Goal: Task Accomplishment & Management: Book appointment/travel/reservation

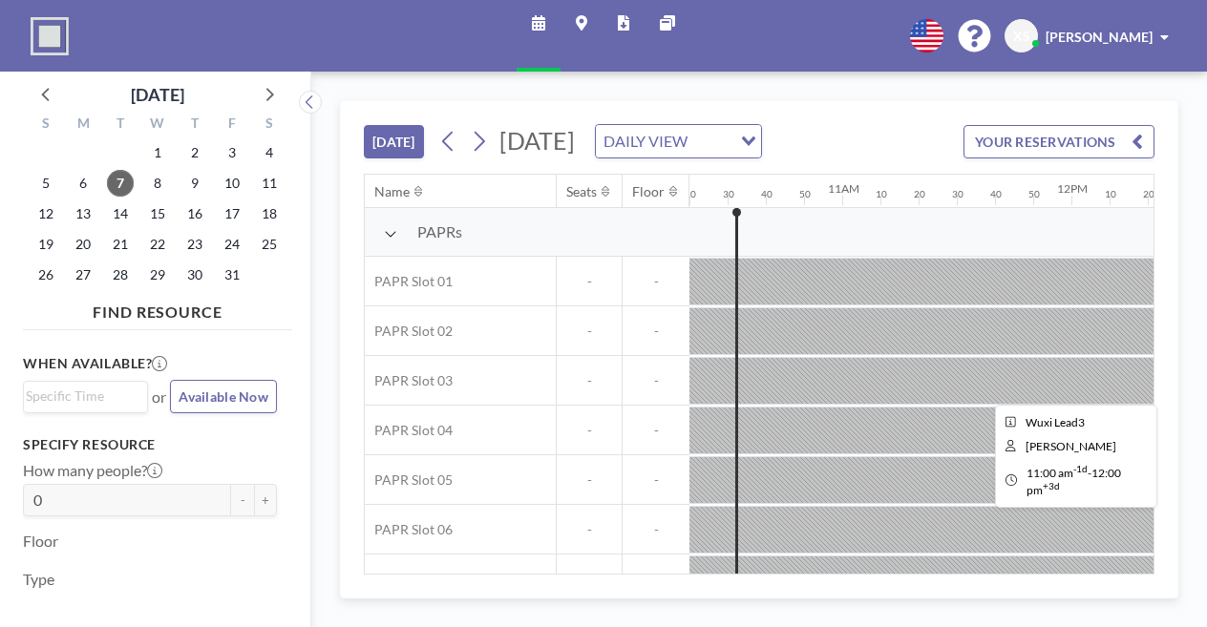
scroll to position [0, 2379]
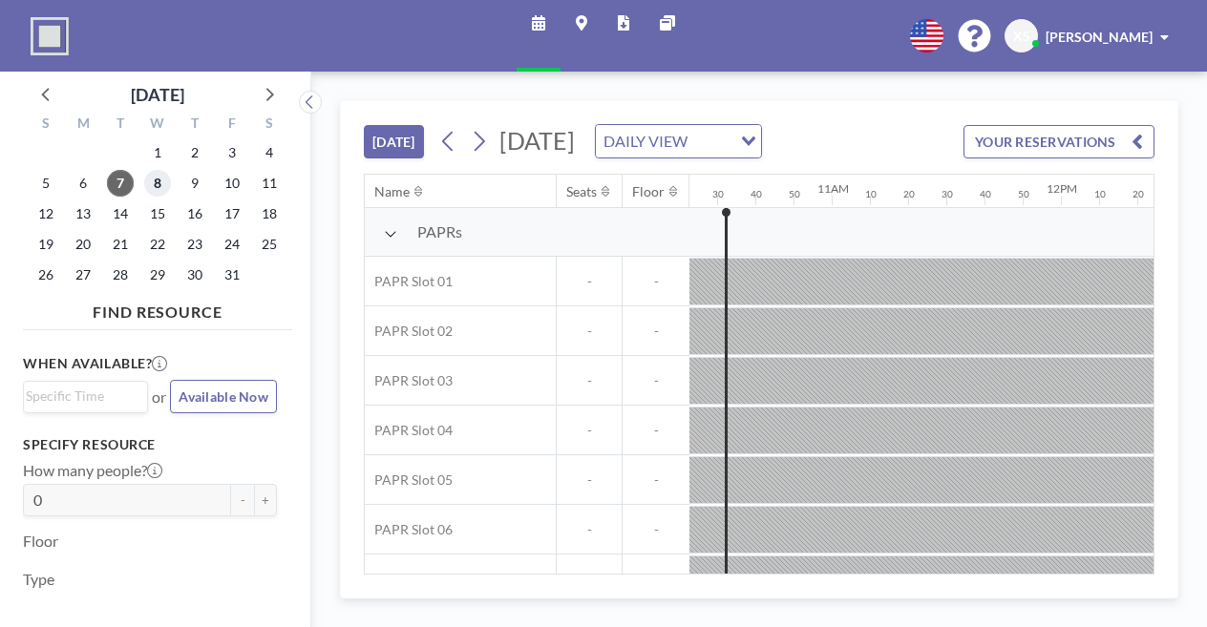
click at [163, 184] on span "8" at bounding box center [157, 183] width 27 height 27
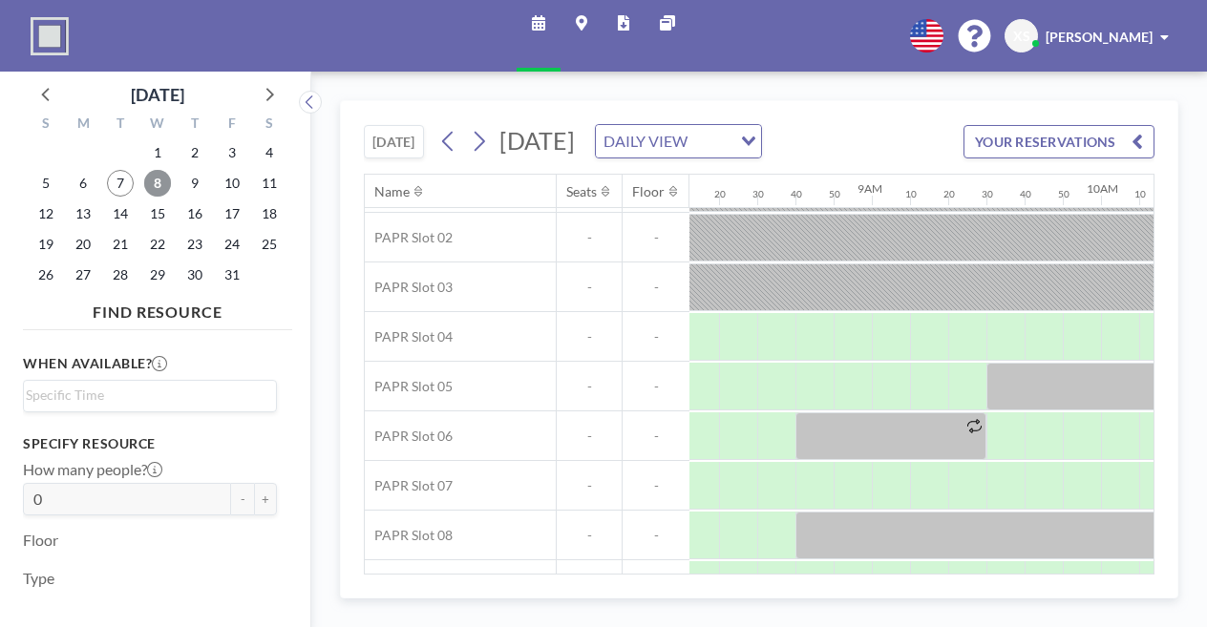
scroll to position [94, 1882]
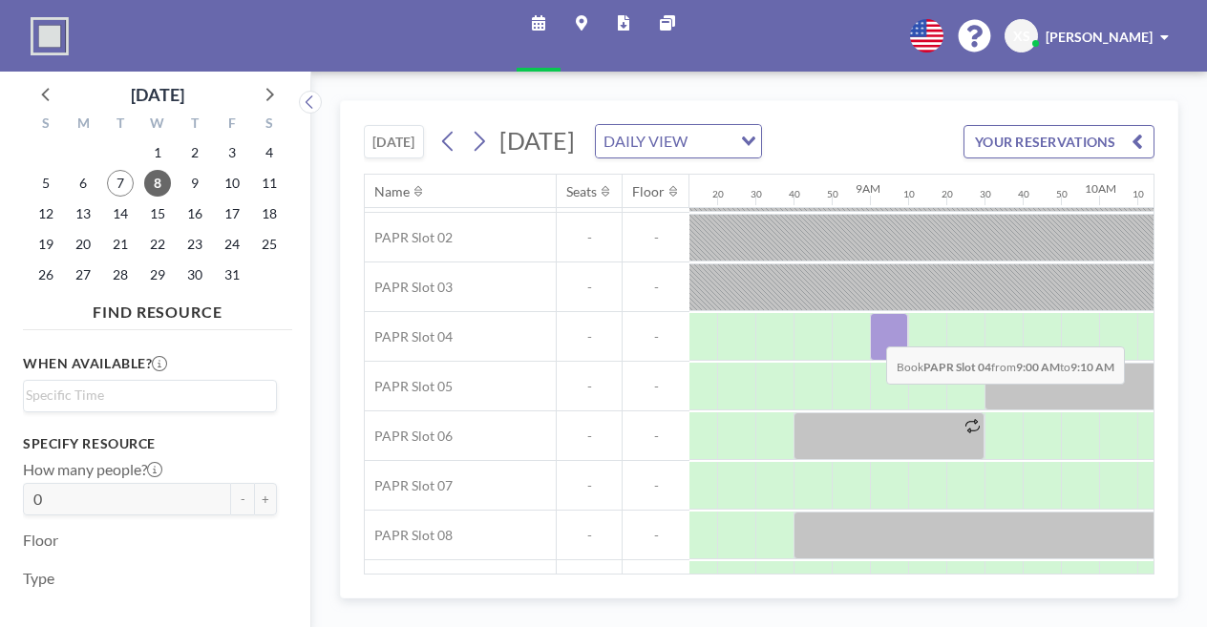
click at [871, 357] on div at bounding box center [889, 337] width 38 height 48
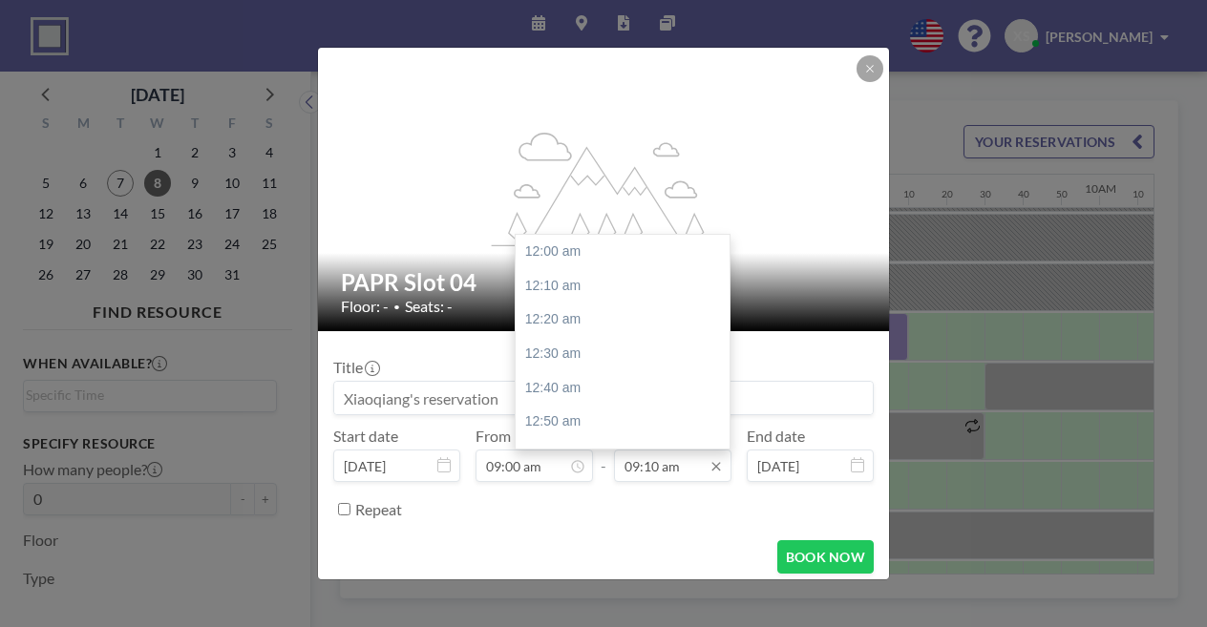
click at [657, 465] on input "09:10 am" at bounding box center [672, 466] width 117 height 32
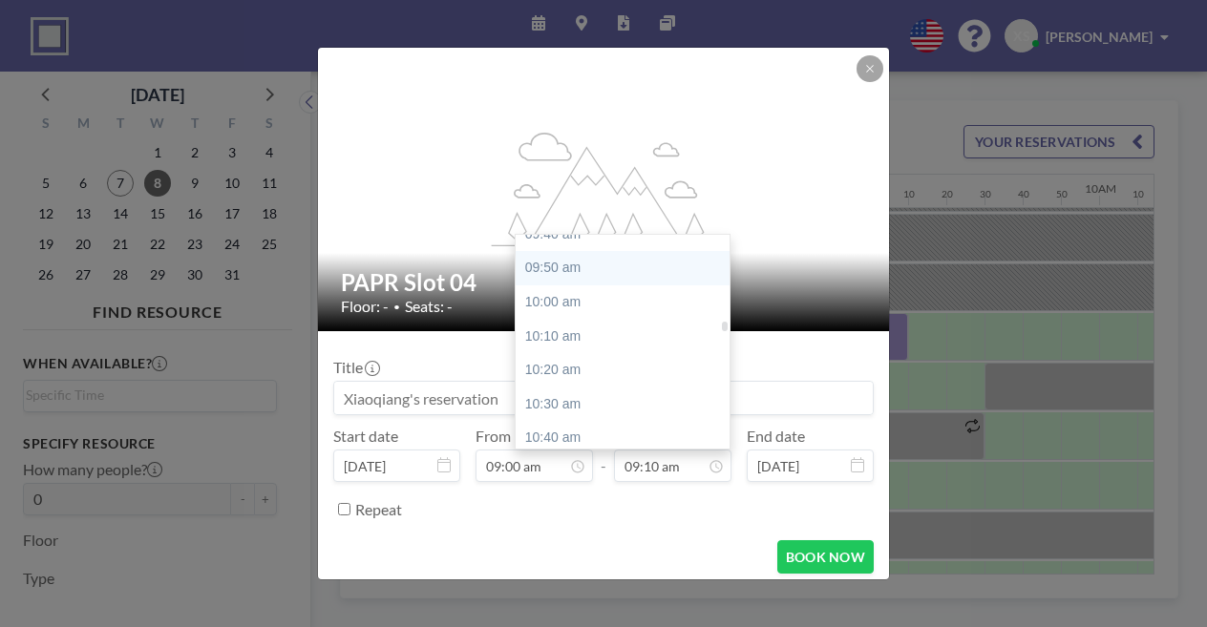
scroll to position [2009, 0]
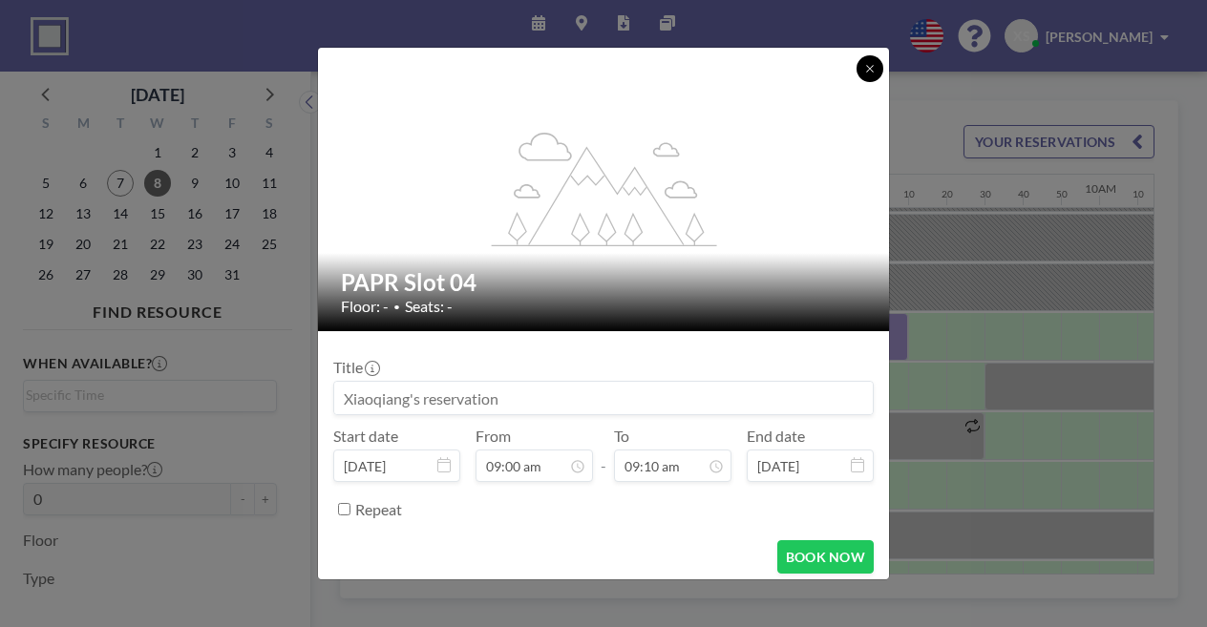
click at [868, 65] on icon at bounding box center [869, 68] width 11 height 11
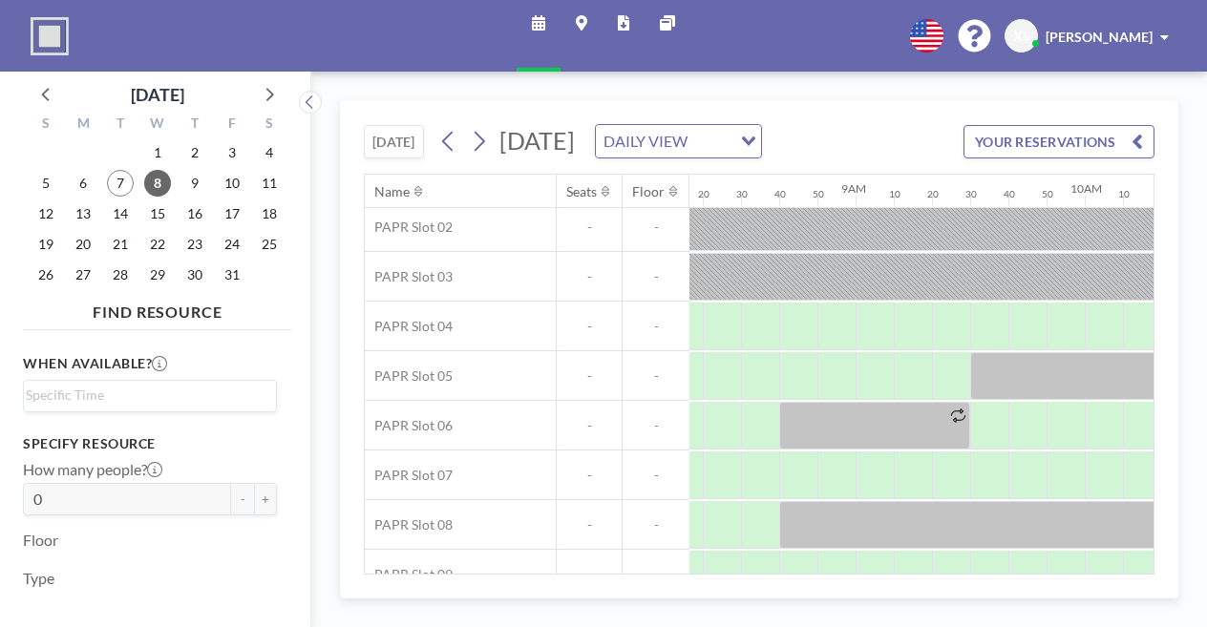
scroll to position [104, 1896]
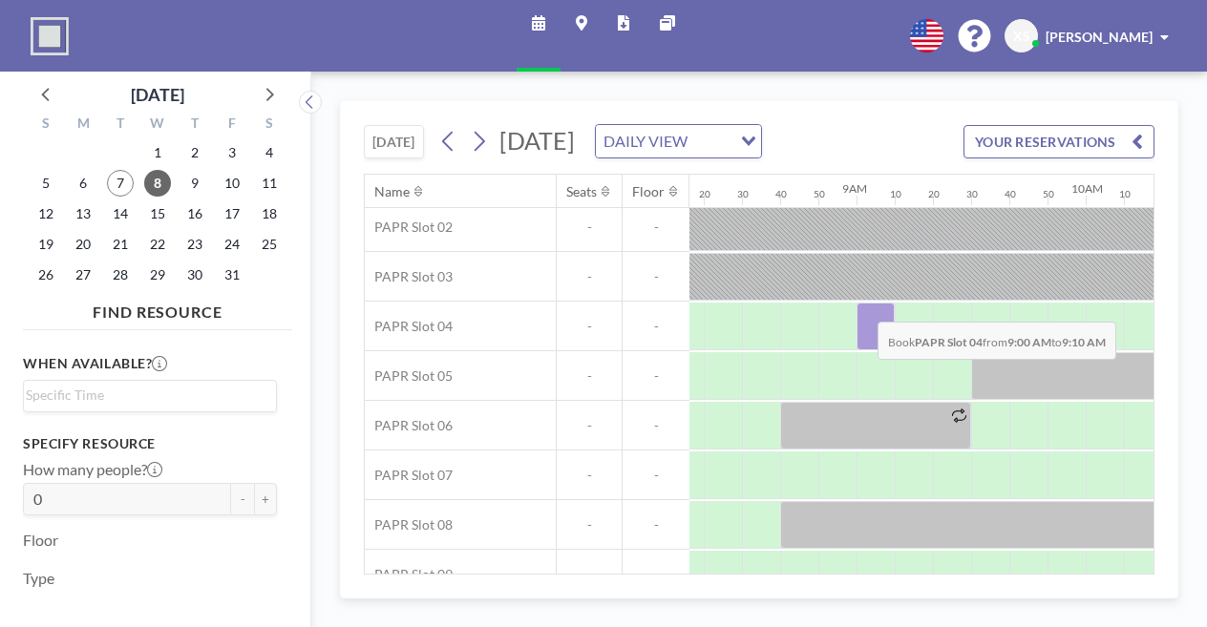
click at [862, 332] on div at bounding box center [876, 327] width 38 height 48
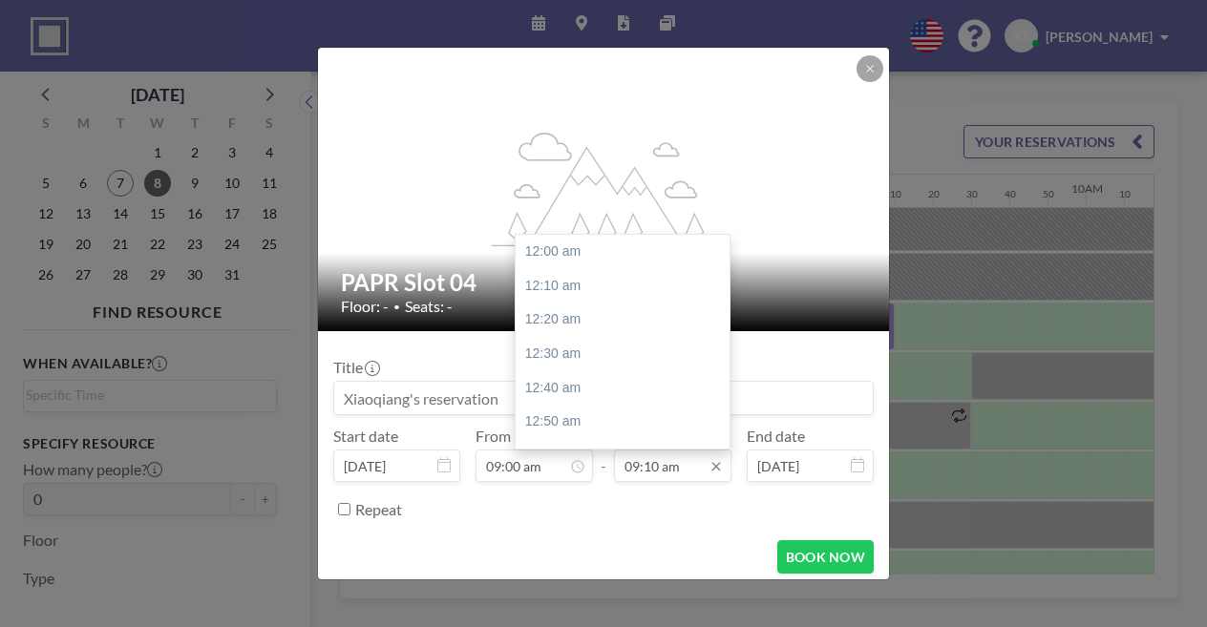
click at [684, 469] on input "09:10 am" at bounding box center [672, 466] width 117 height 32
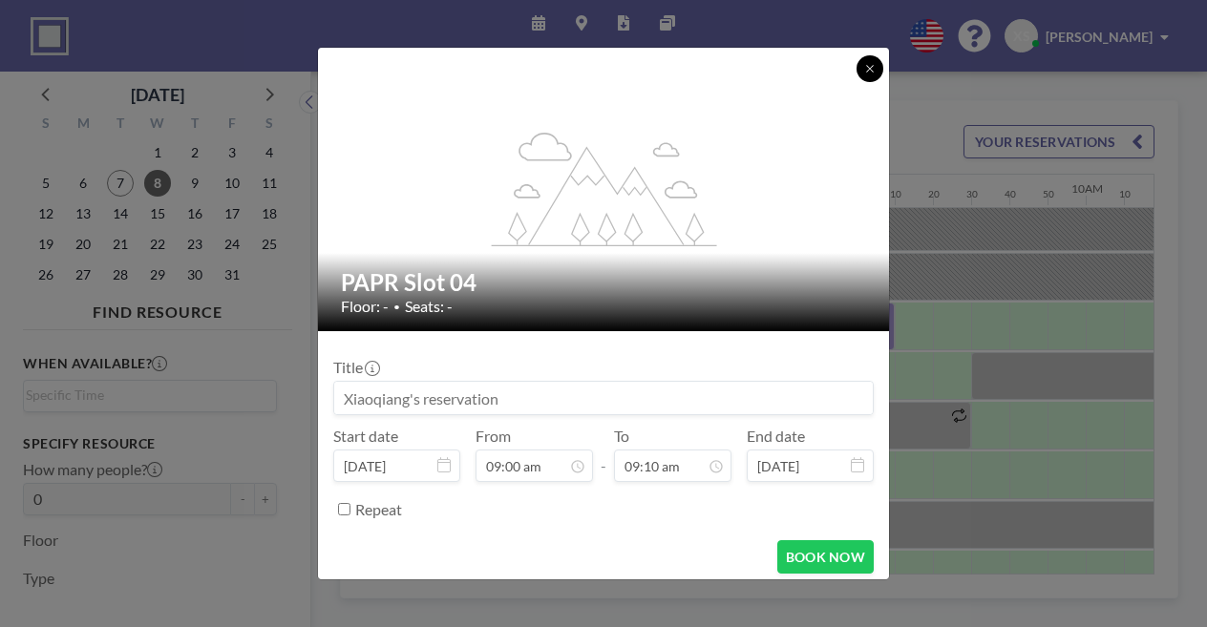
click at [871, 68] on icon at bounding box center [869, 68] width 11 height 11
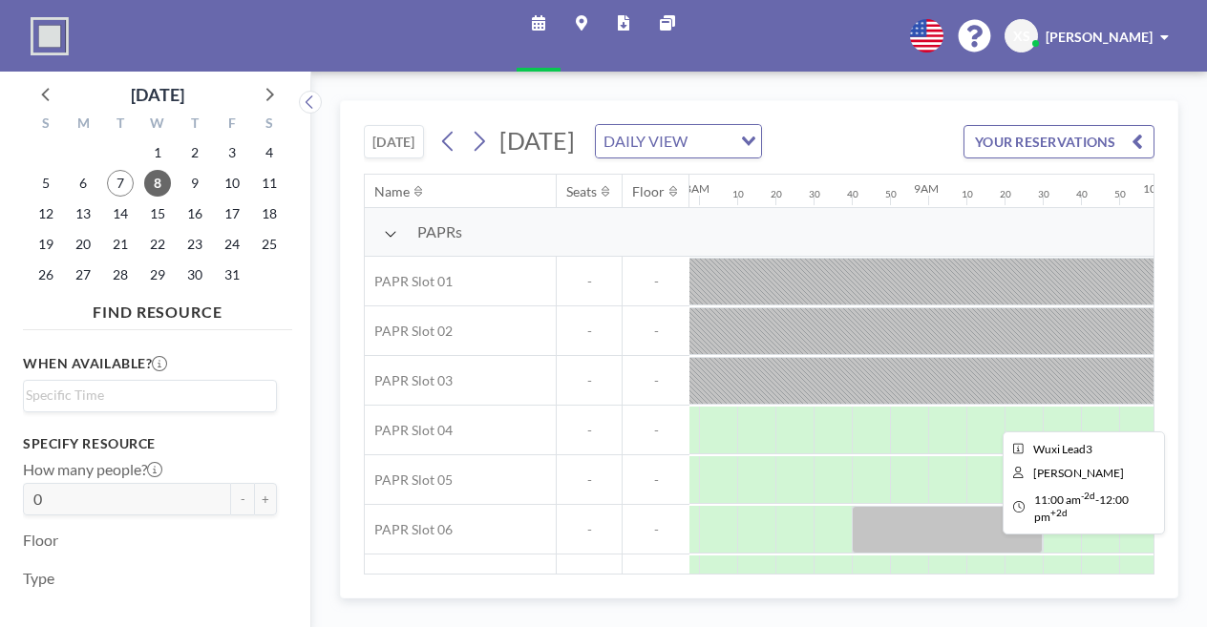
scroll to position [0, 1893]
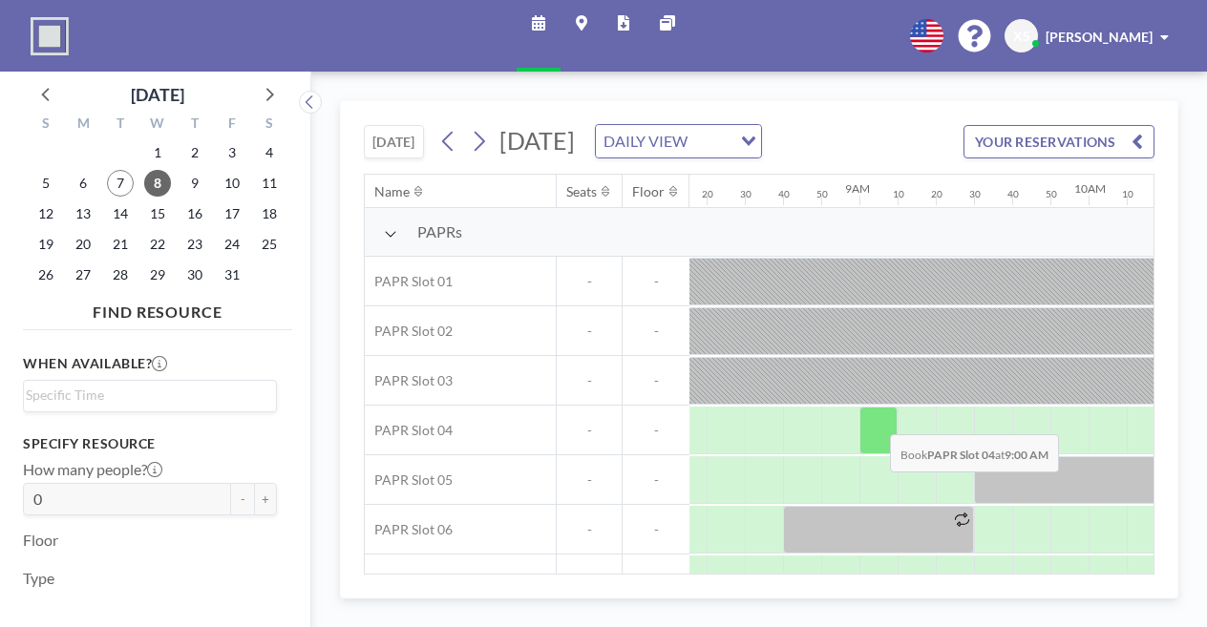
click at [875, 445] on div at bounding box center [879, 431] width 38 height 48
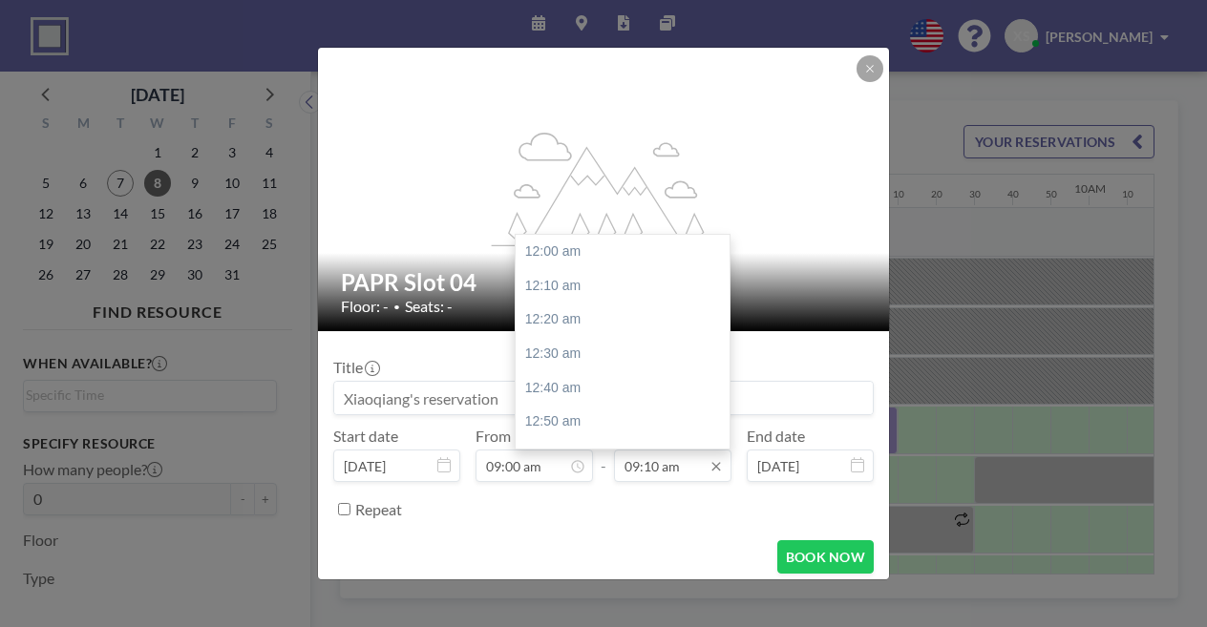
click at [650, 461] on input "09:10 am" at bounding box center [672, 466] width 117 height 32
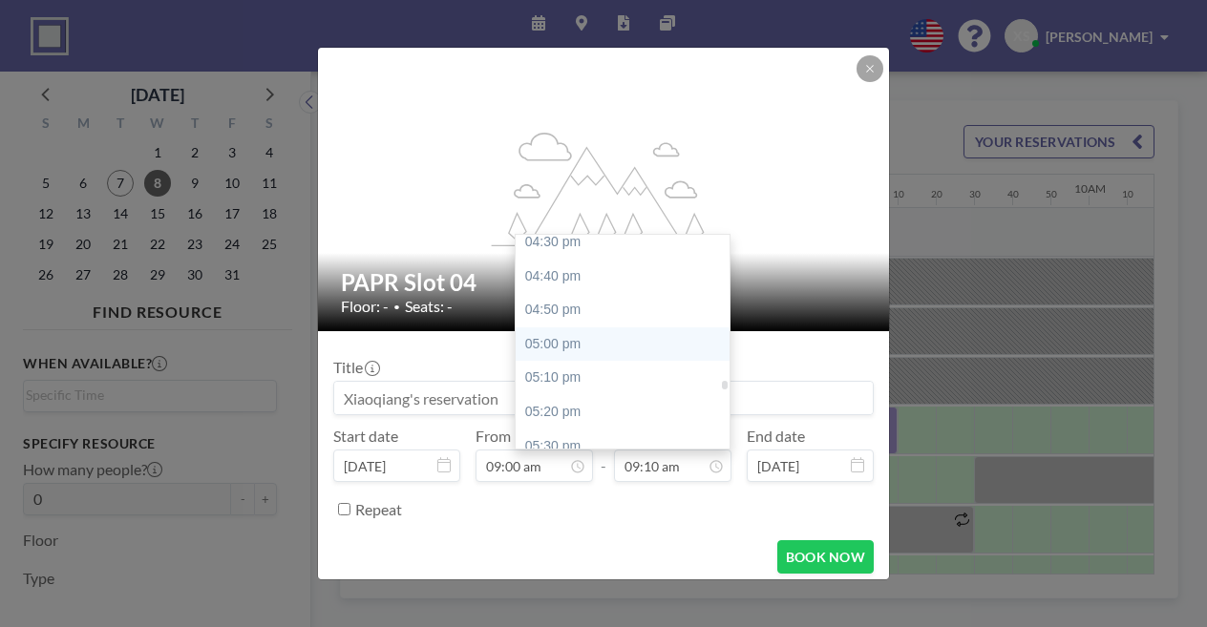
click at [589, 342] on div "05:00 pm" at bounding box center [627, 345] width 223 height 34
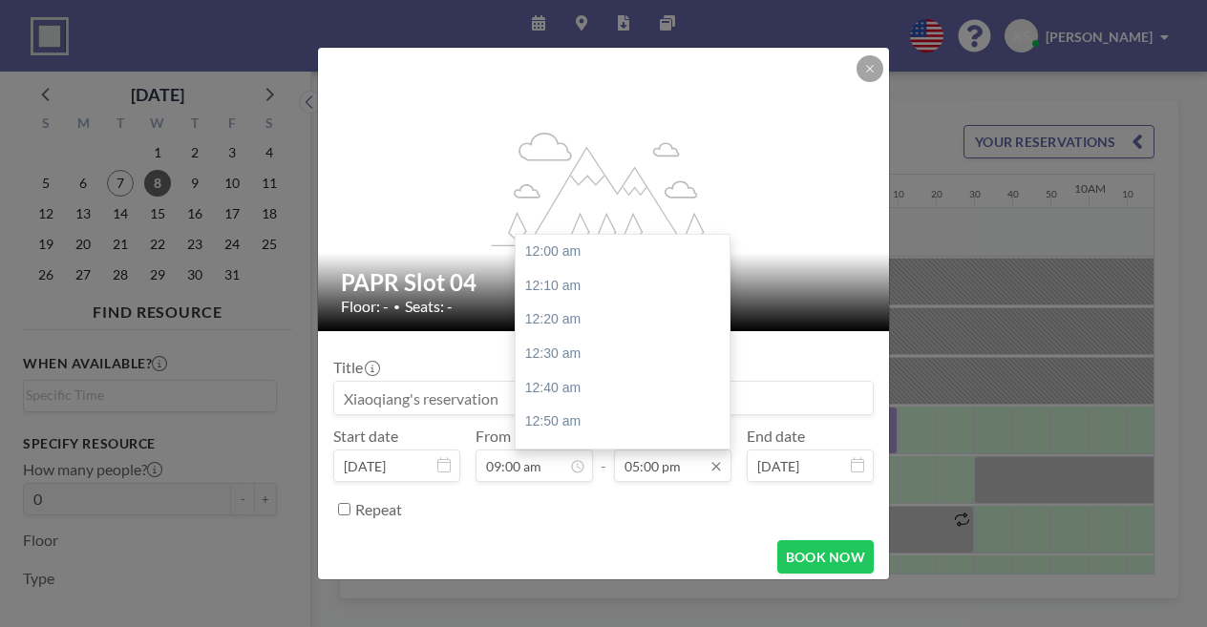
scroll to position [3468, 0]
click at [657, 463] on input "05:00 pm" at bounding box center [672, 466] width 117 height 32
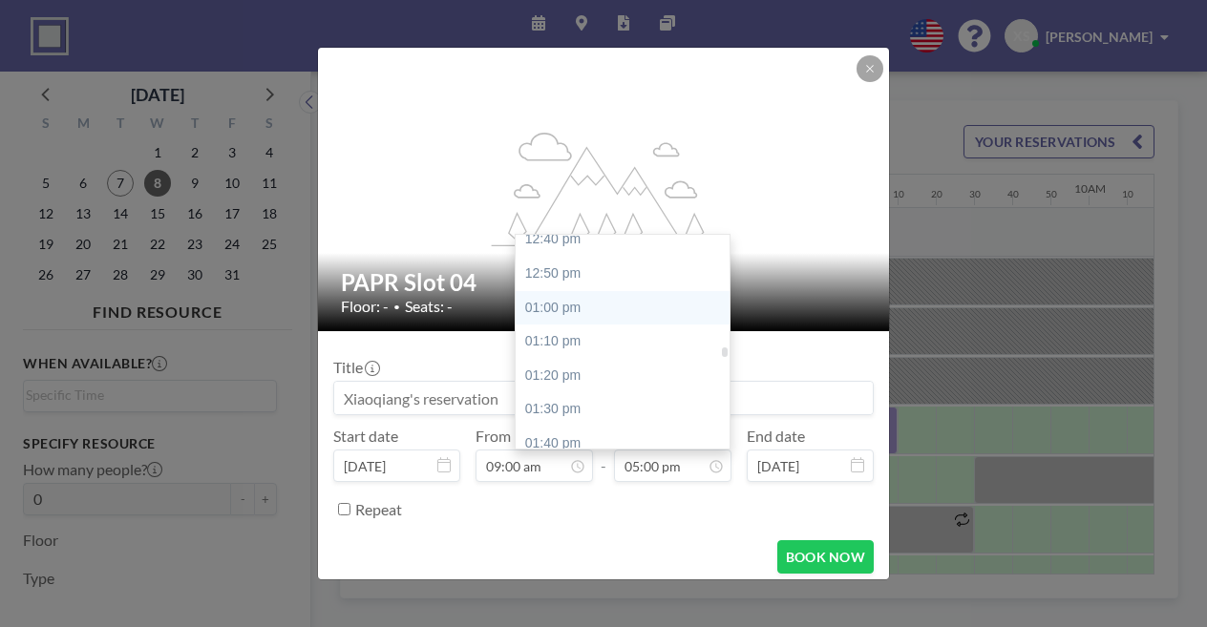
click at [588, 305] on div "01:00 pm" at bounding box center [627, 308] width 223 height 34
type input "01:00 pm"
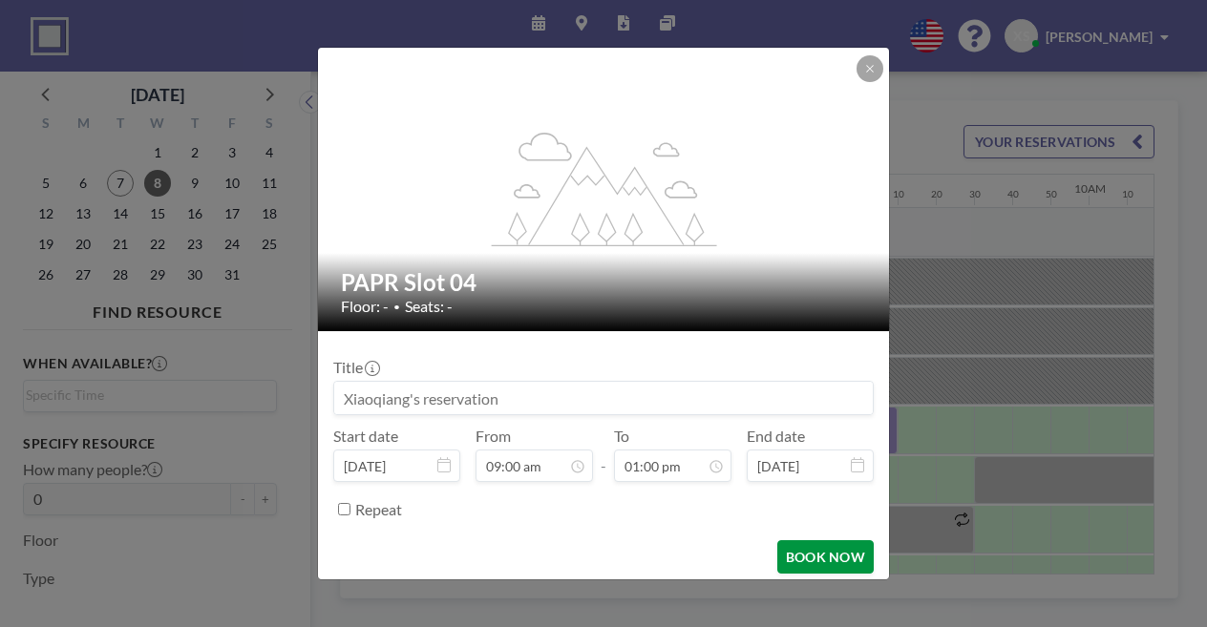
click at [834, 551] on button "BOOK NOW" at bounding box center [825, 557] width 96 height 33
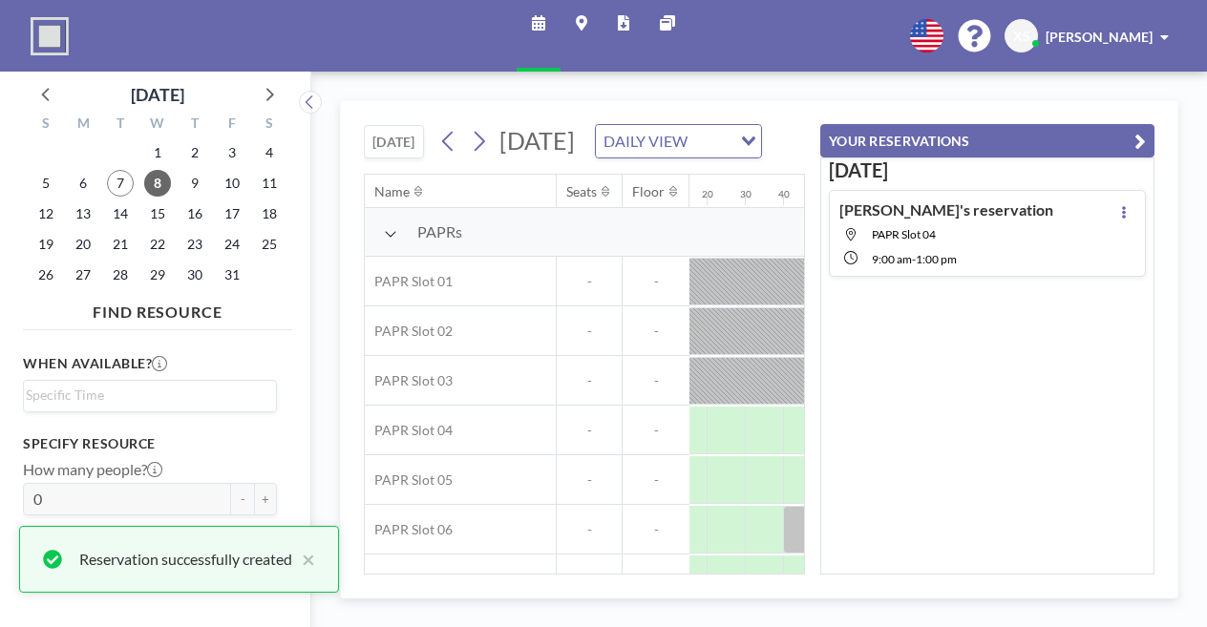
click at [1141, 135] on icon "button" at bounding box center [1140, 141] width 11 height 23
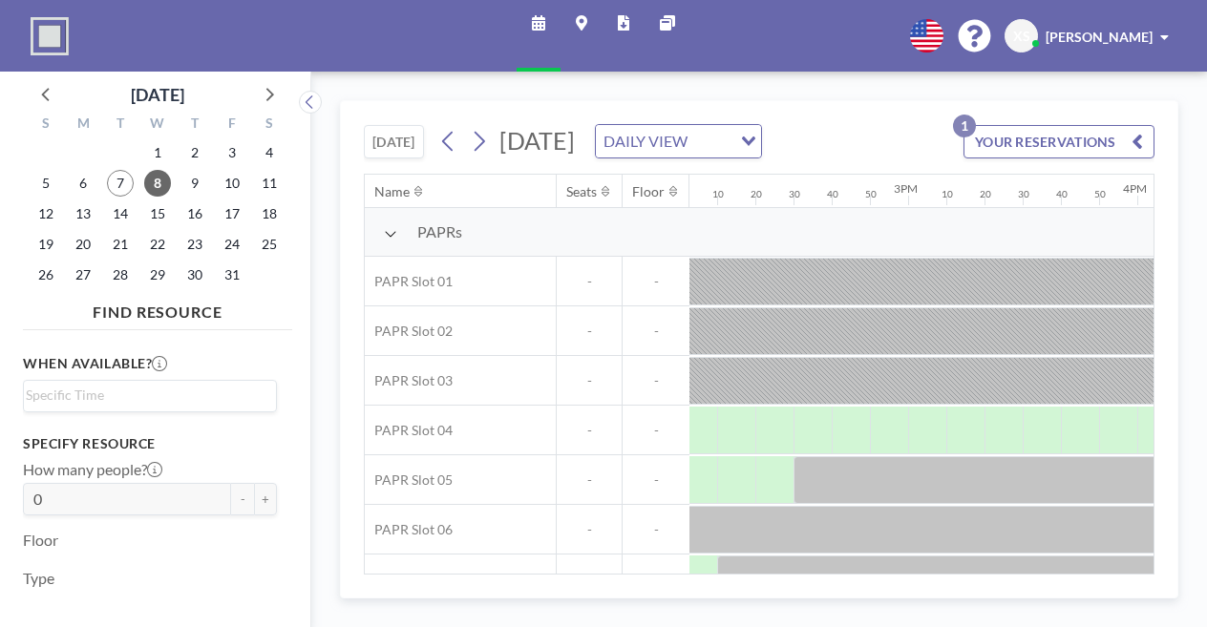
scroll to position [0, 3230]
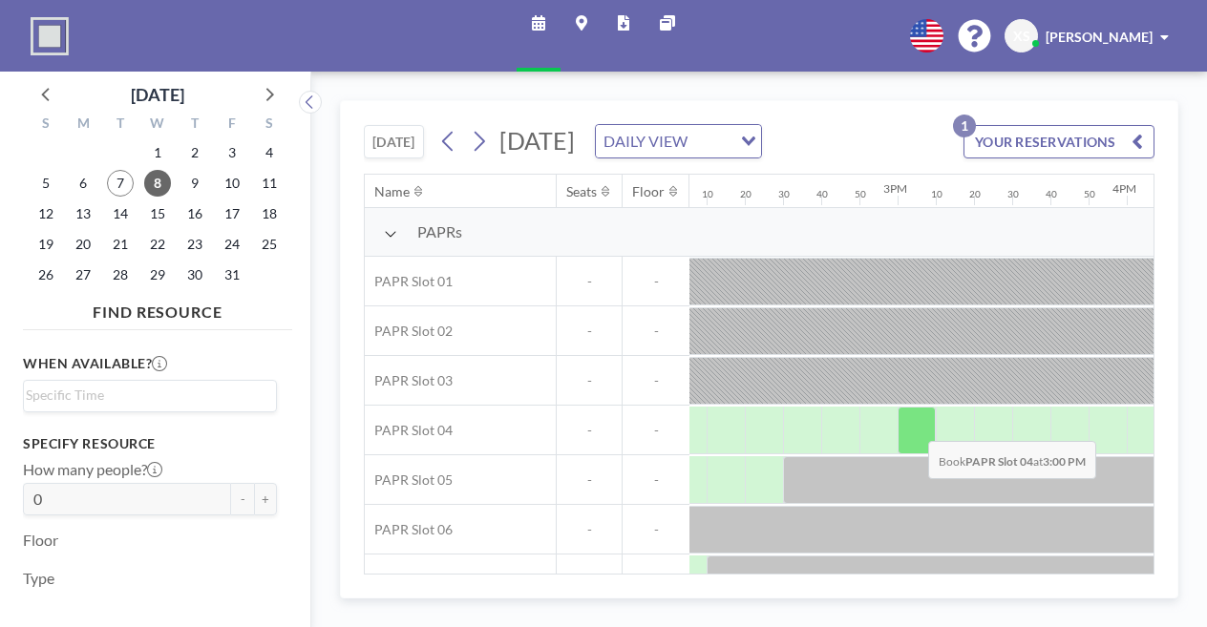
click at [913, 452] on div at bounding box center [917, 431] width 38 height 48
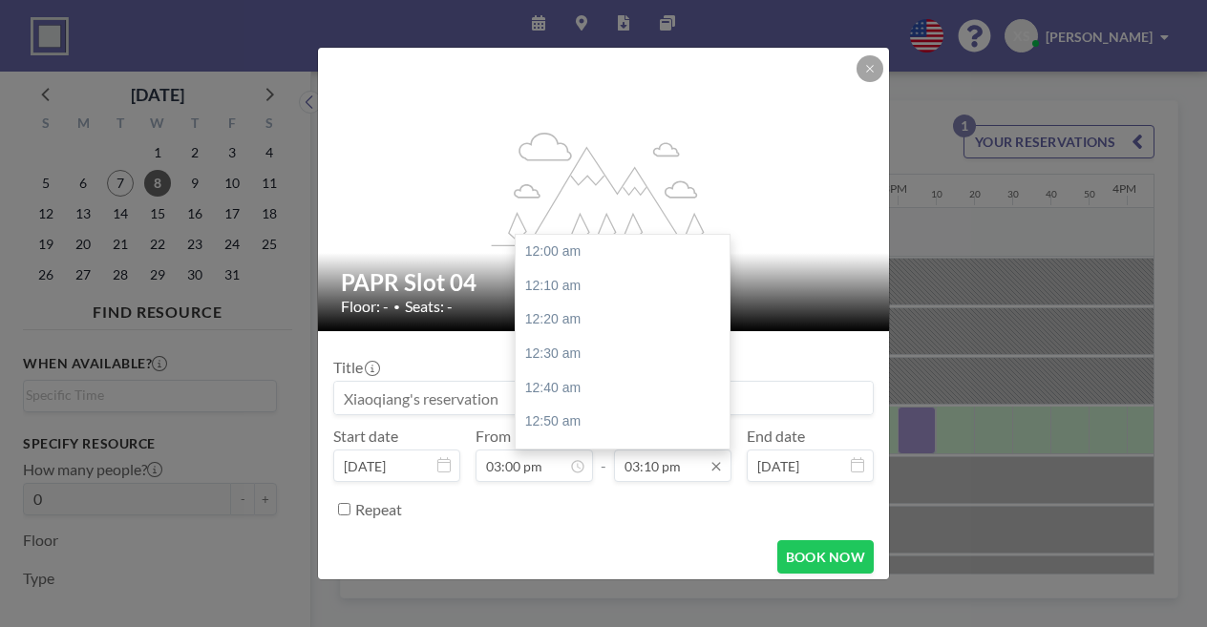
scroll to position [3093, 0]
click at [663, 461] on input "03:10 pm" at bounding box center [672, 466] width 117 height 32
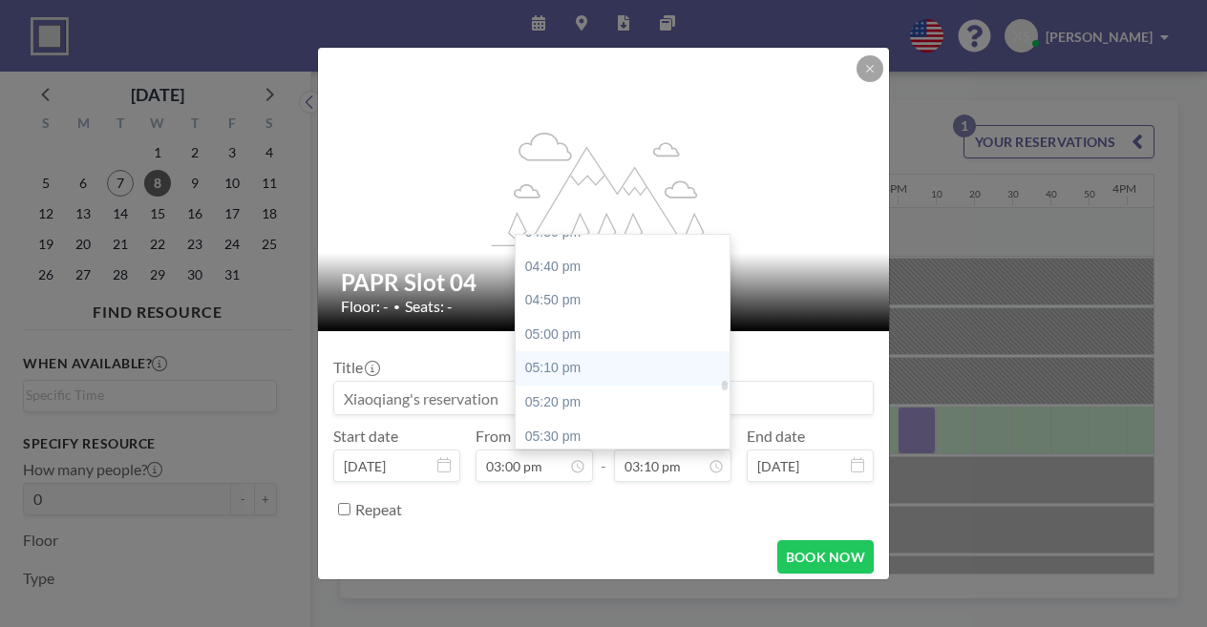
scroll to position [3385, 0]
click at [596, 339] on div "05:00 pm" at bounding box center [627, 334] width 223 height 34
type input "05:00 pm"
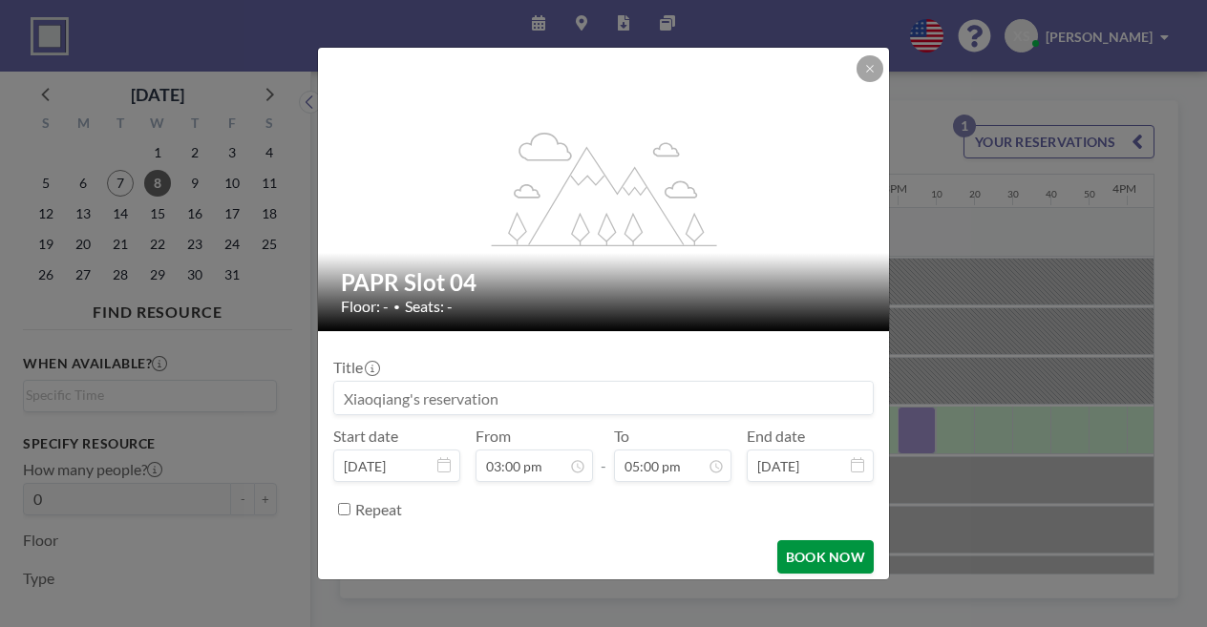
click at [800, 547] on button "BOOK NOW" at bounding box center [825, 557] width 96 height 33
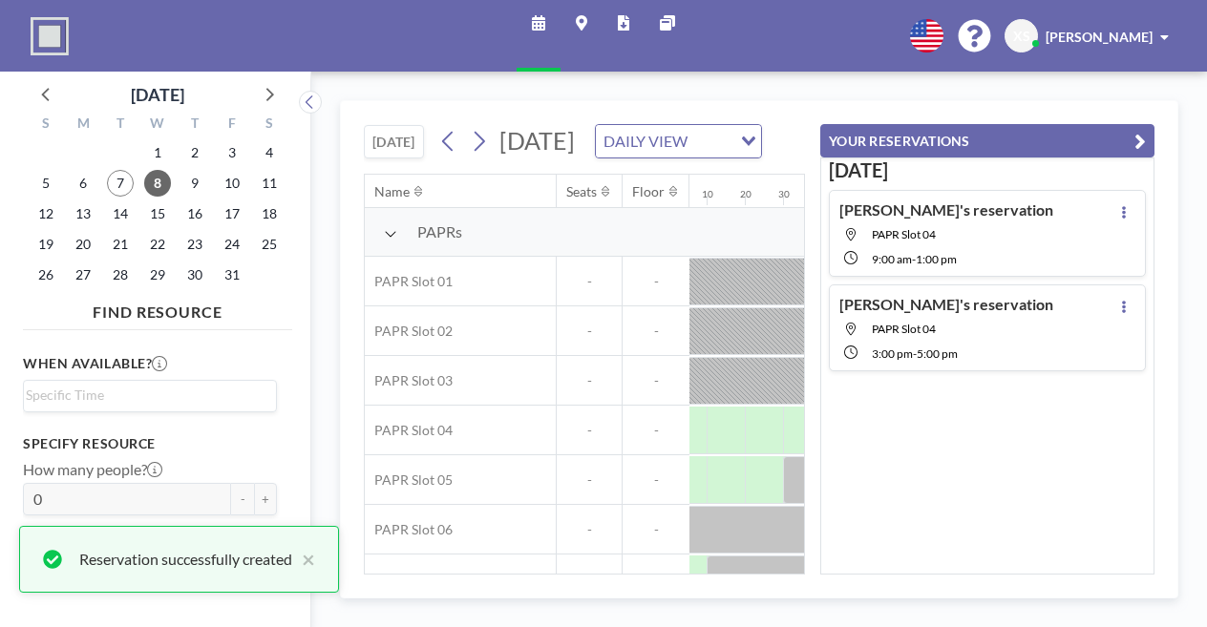
click at [1136, 139] on icon "button" at bounding box center [1140, 141] width 11 height 23
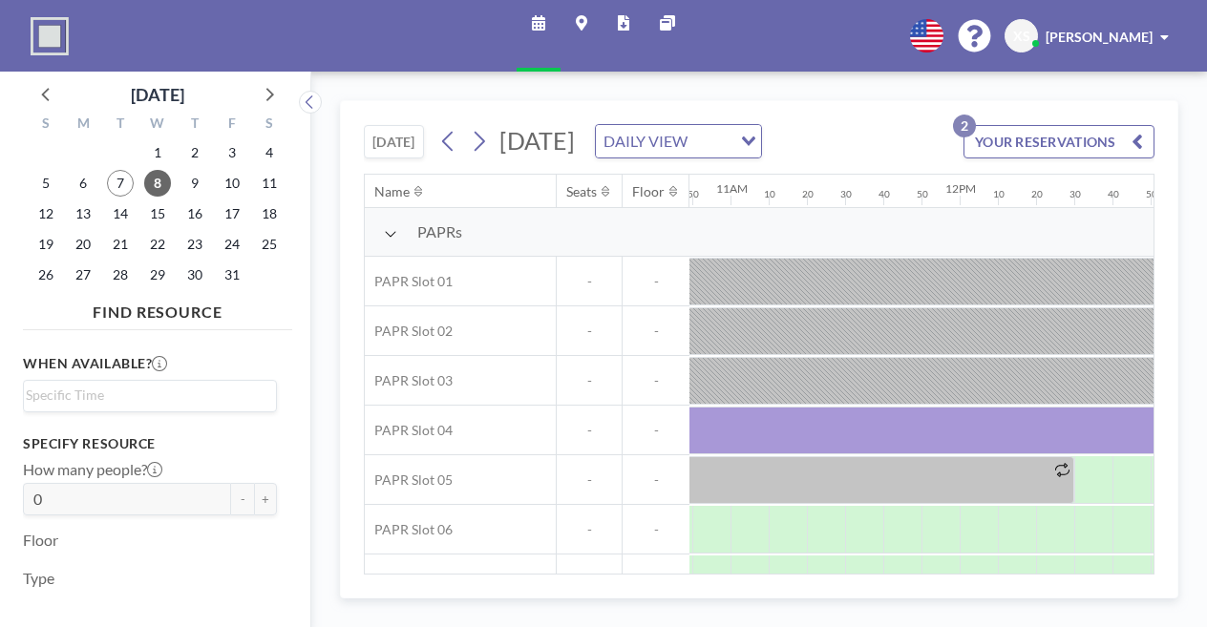
scroll to position [0, 2475]
